Goal: Information Seeking & Learning: Learn about a topic

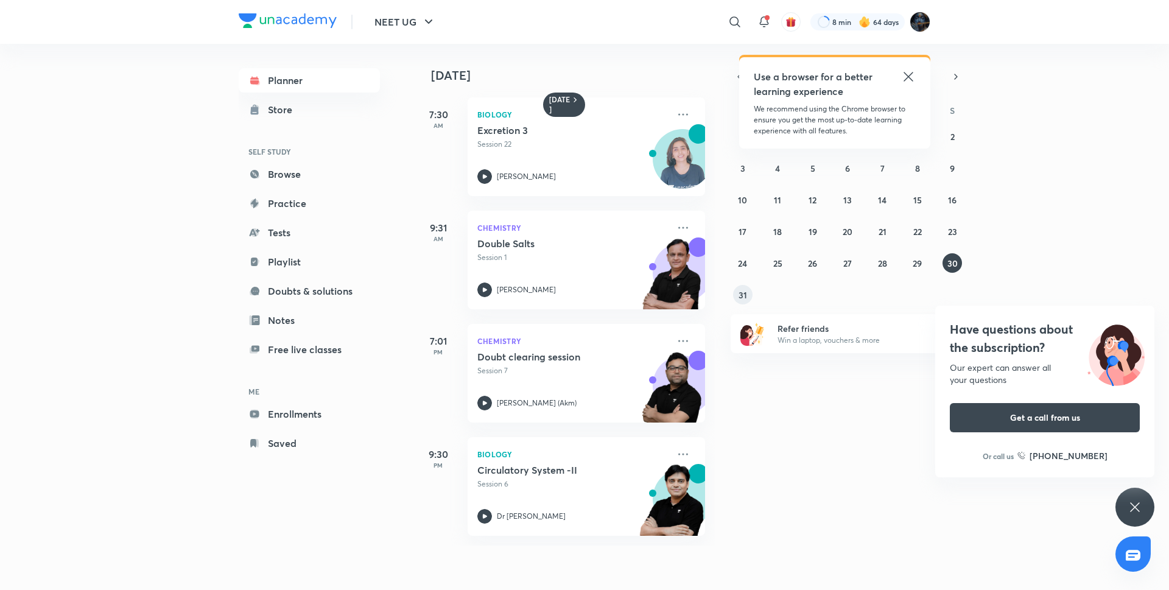
click at [748, 295] on button "31" at bounding box center [742, 294] width 19 height 19
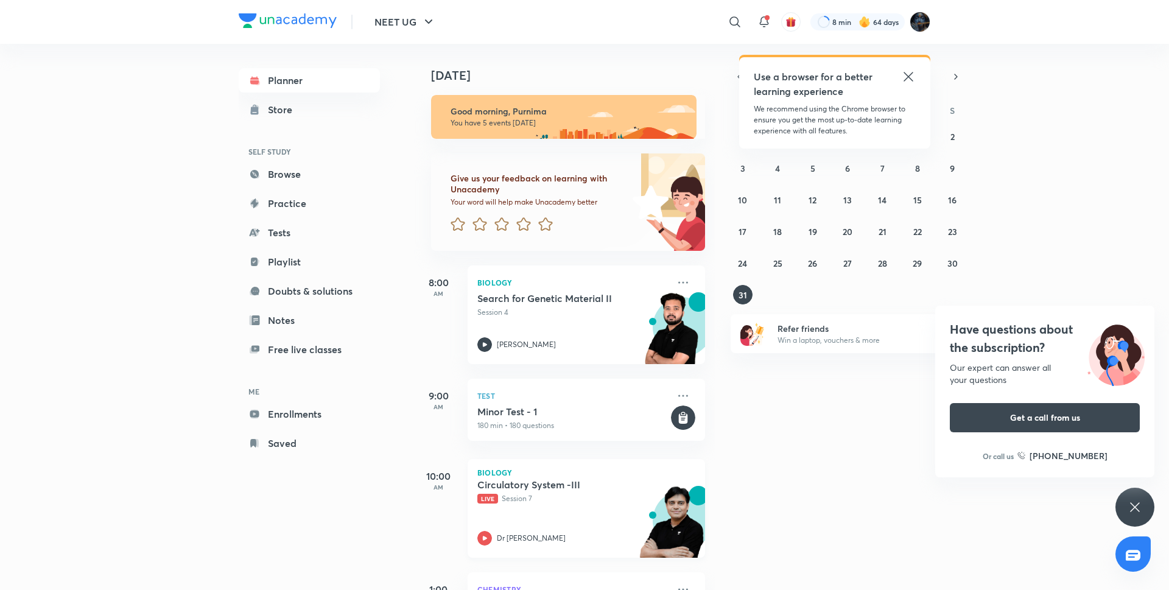
click at [477, 529] on div "Biology Circulatory System -III Live Session 7 Dr [PERSON_NAME]" at bounding box center [586, 508] width 237 height 99
click at [917, 259] on abbr "29" at bounding box center [917, 264] width 9 height 12
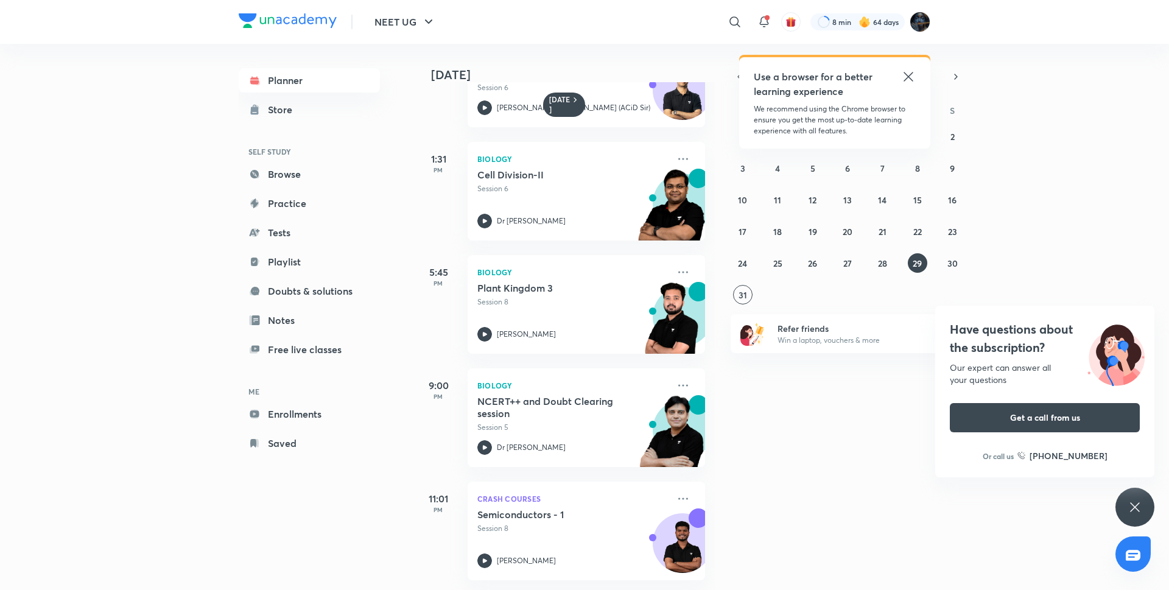
scroll to position [191, 0]
click at [483, 219] on icon at bounding box center [485, 221] width 4 height 4
